Goal: Task Accomplishment & Management: Manage account settings

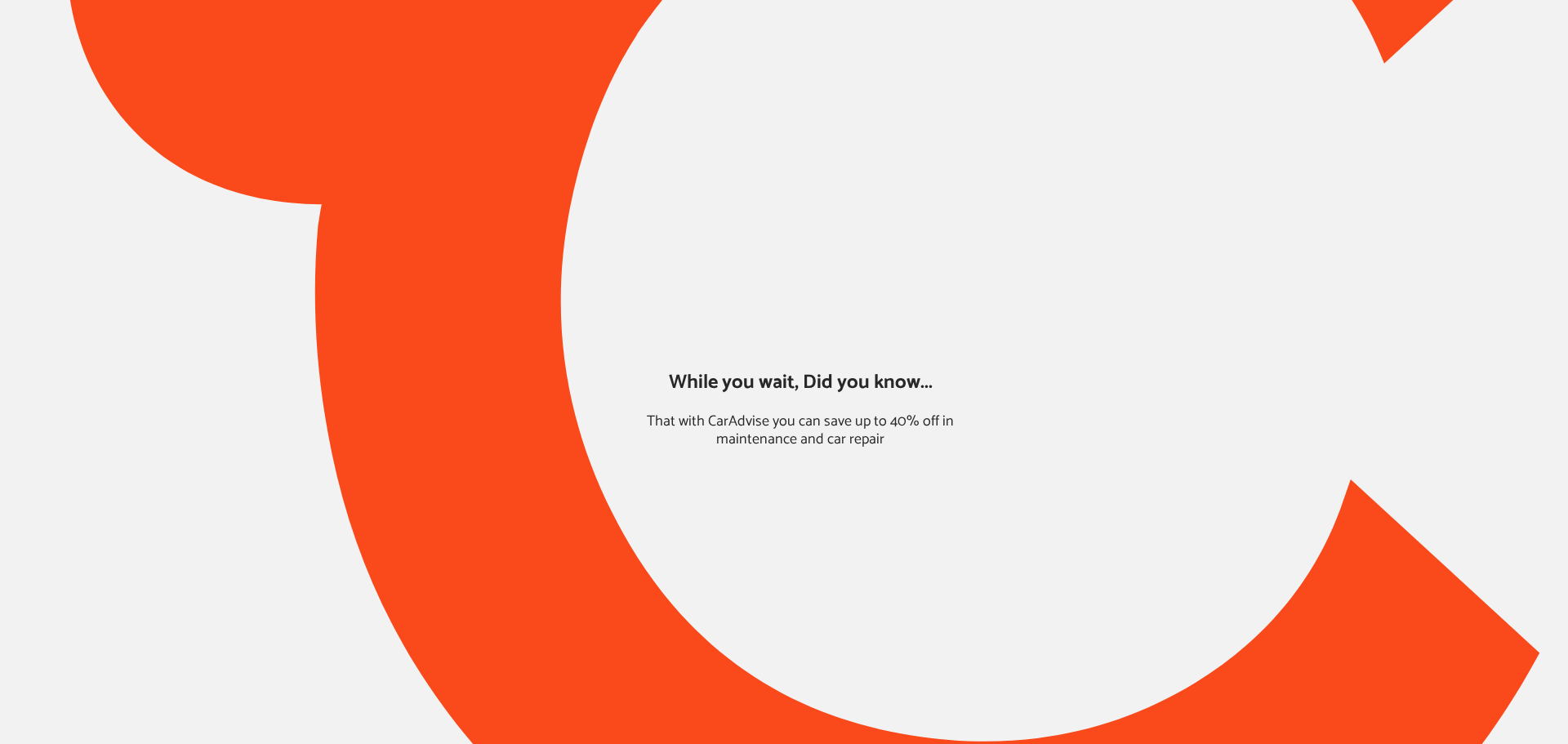
type input "*****"
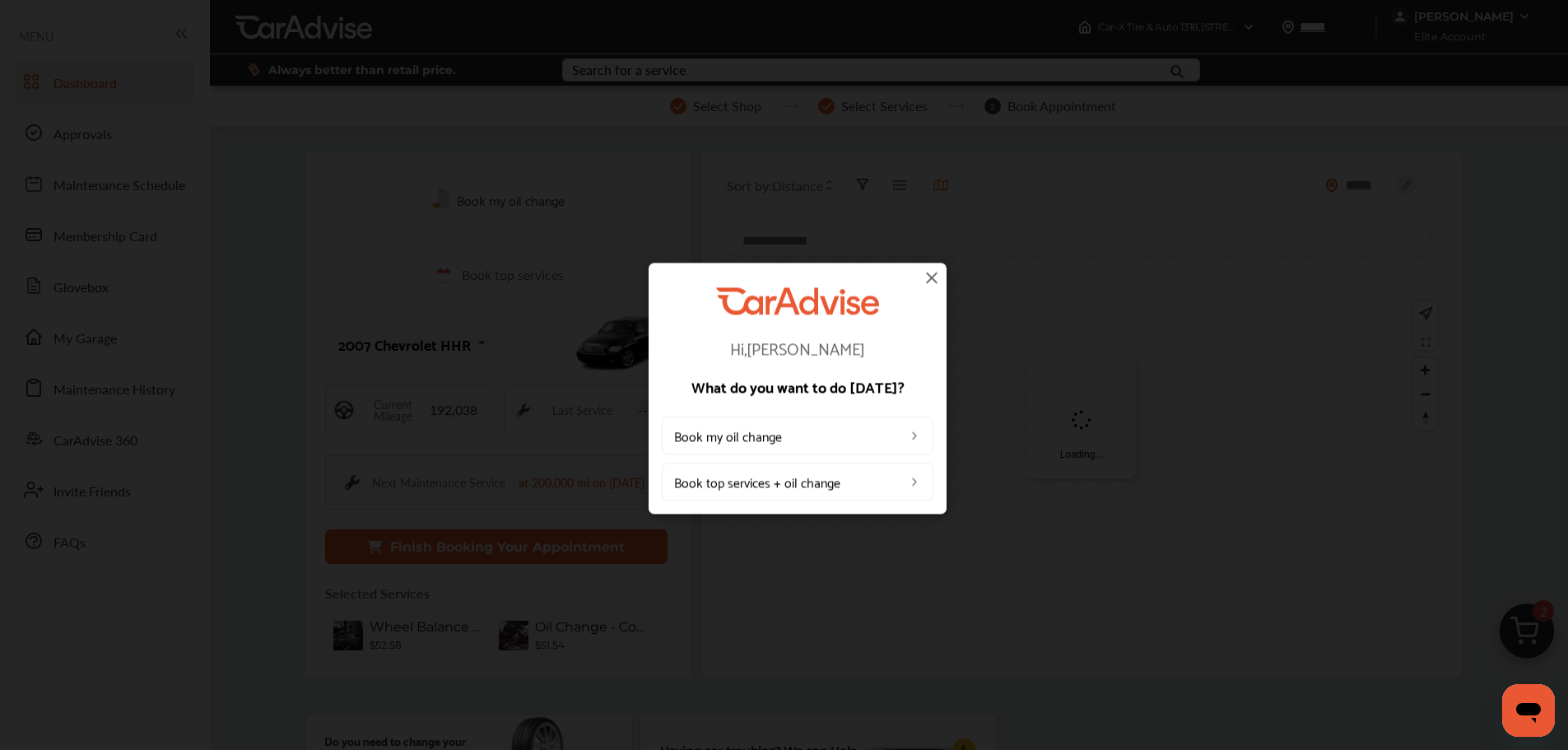
click at [935, 278] on img at bounding box center [932, 277] width 20 height 20
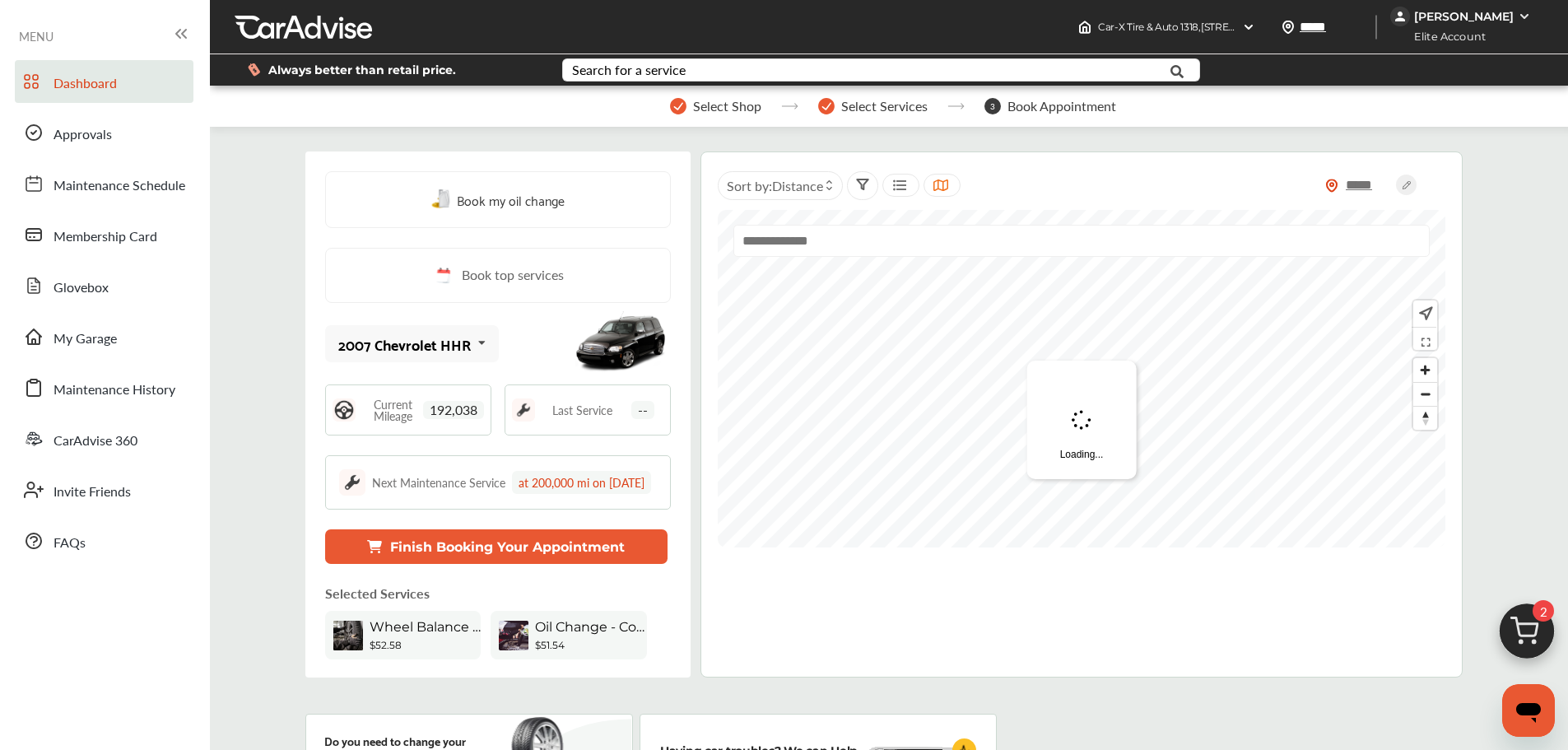
click at [1493, 26] on div "[PERSON_NAME]" at bounding box center [1462, 16] width 145 height 20
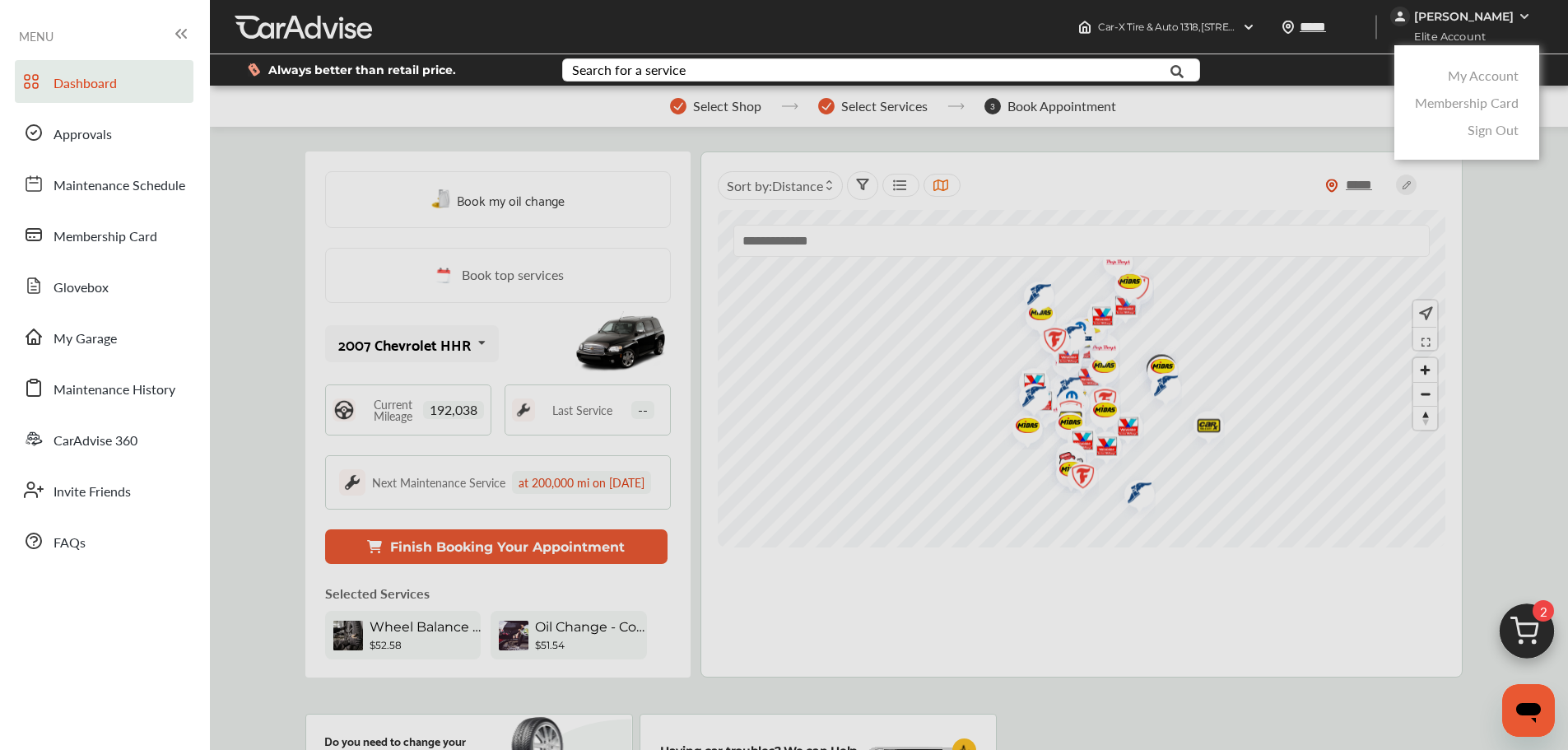
drag, startPoint x: 1499, startPoint y: 65, endPoint x: 1495, endPoint y: 83, distance: 18.4
click at [1499, 65] on link "My Account" at bounding box center [1483, 75] width 71 height 19
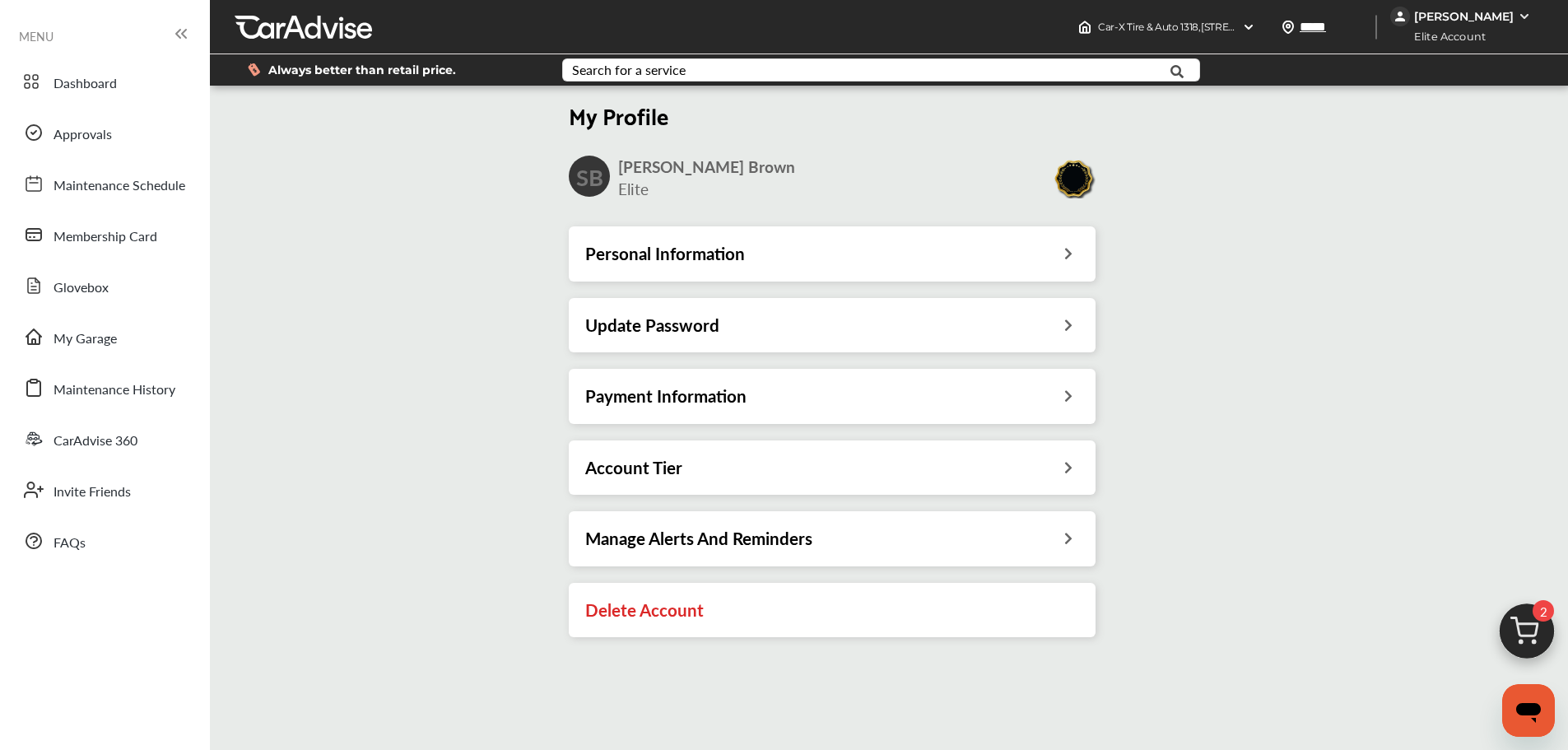
click at [986, 453] on div "Account Tier" at bounding box center [832, 468] width 527 height 54
click at [1030, 463] on div "Account Tier" at bounding box center [832, 468] width 494 height 21
